Goal: Task Accomplishment & Management: Manage account settings

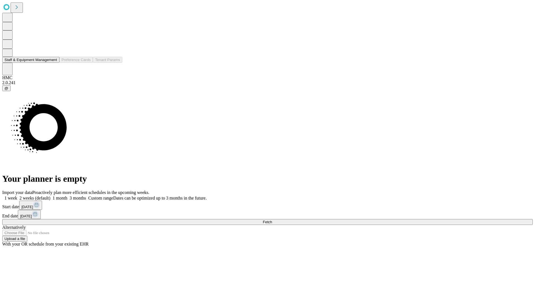
click at [52, 63] on button "Staff & Equipment Management" at bounding box center [30, 60] width 57 height 6
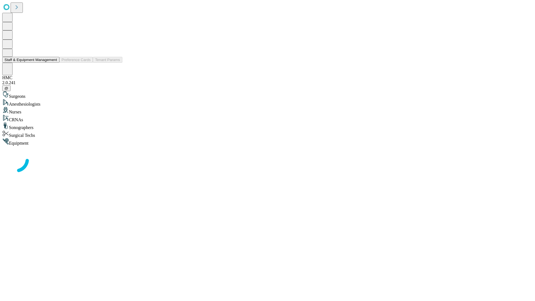
click at [53, 63] on button "Staff & Equipment Management" at bounding box center [30, 60] width 57 height 6
